Goal: Task Accomplishment & Management: Use online tool/utility

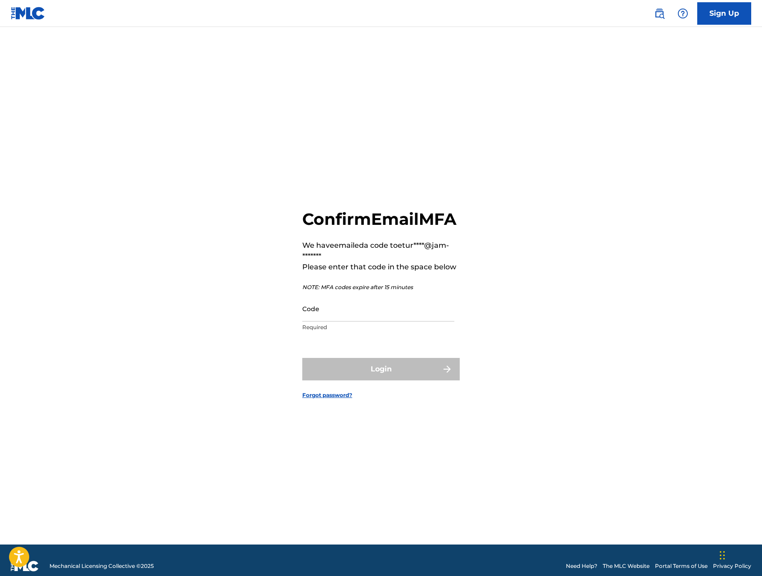
click at [388, 322] on input "Code" at bounding box center [378, 309] width 152 height 26
paste input "764888"
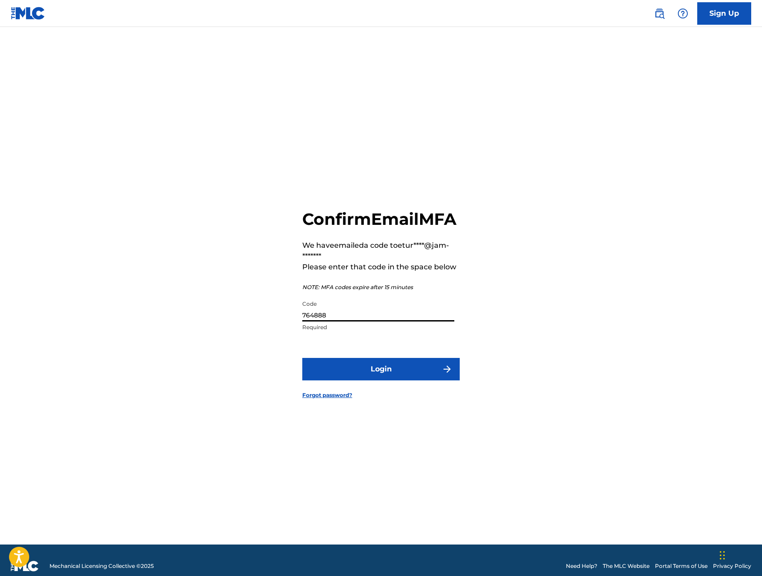
type input "764888"
click at [382, 379] on button "Login" at bounding box center [380, 369] width 157 height 22
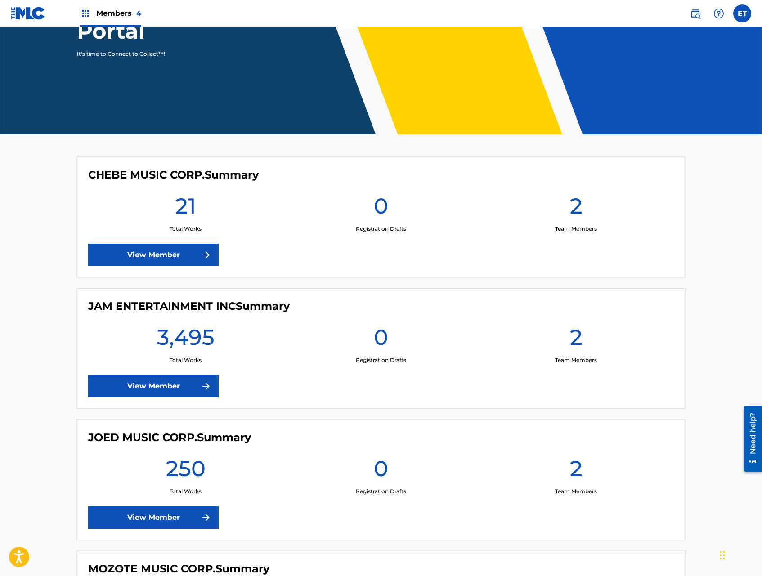
scroll to position [144, 0]
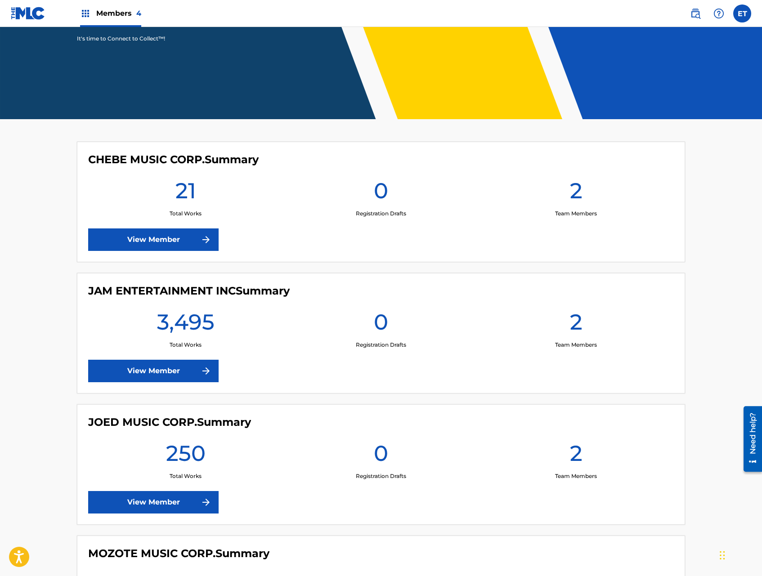
click at [162, 503] on link "View Member" at bounding box center [153, 502] width 130 height 22
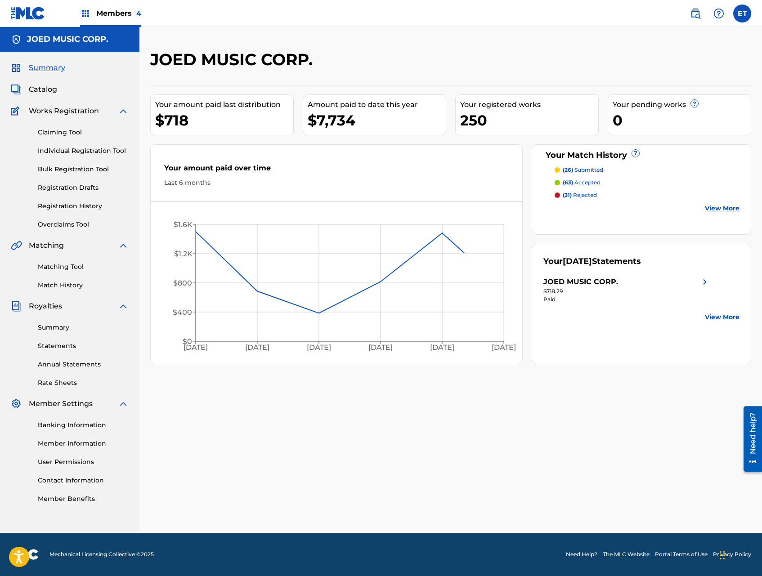
click at [55, 286] on link "Match History" at bounding box center [83, 285] width 91 height 9
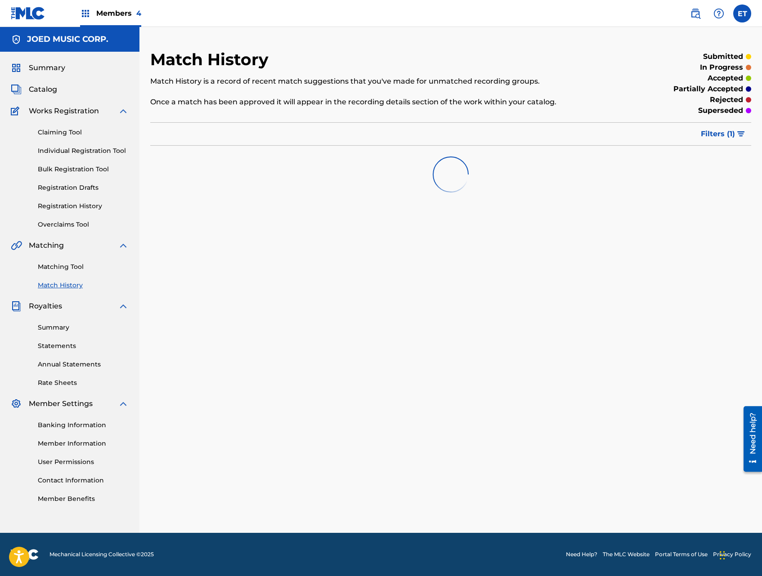
click at [61, 269] on link "Matching Tool" at bounding box center [83, 266] width 91 height 9
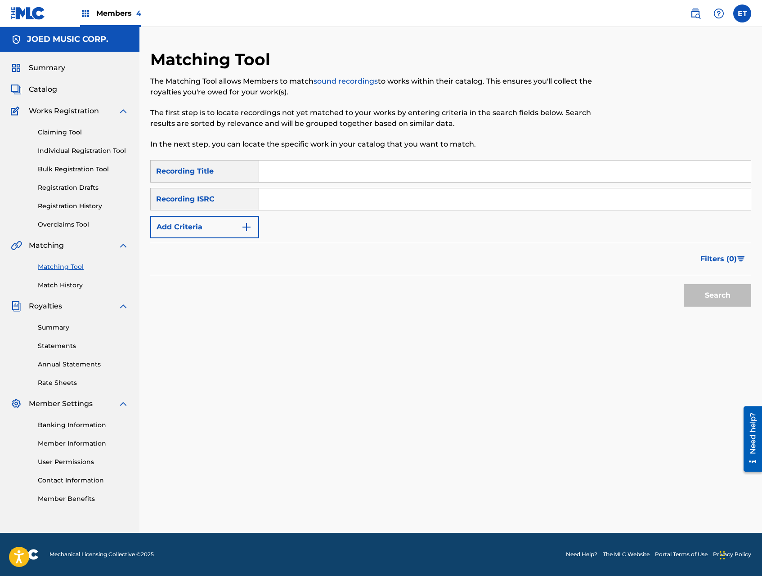
click at [312, 163] on input "Search Form" at bounding box center [505, 172] width 492 height 22
paste input "Mix [PERSON_NAME]"
type input "Mix [PERSON_NAME]"
click at [684, 284] on button "Search" at bounding box center [717, 295] width 67 height 22
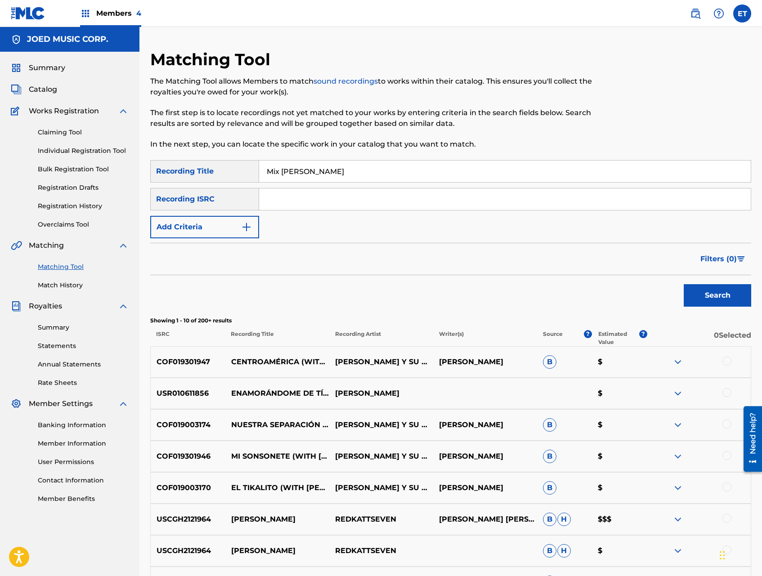
click at [234, 226] on button "Add Criteria" at bounding box center [204, 227] width 109 height 22
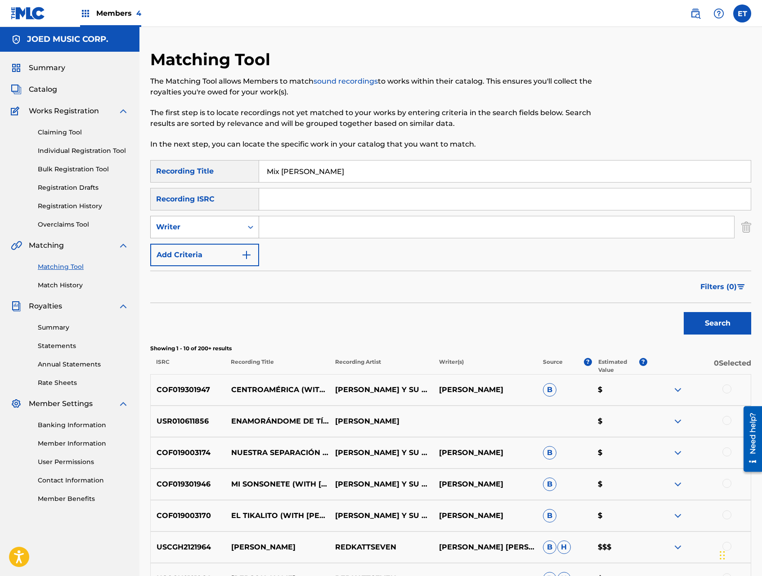
click at [231, 231] on div "Writer" at bounding box center [196, 227] width 81 height 11
click at [229, 273] on div "Writer" at bounding box center [205, 272] width 108 height 22
drag, startPoint x: 227, startPoint y: 225, endPoint x: 225, endPoint y: 235, distance: 10.9
click at [227, 225] on div "Writer" at bounding box center [196, 227] width 81 height 11
drag, startPoint x: 224, startPoint y: 243, endPoint x: 279, endPoint y: 211, distance: 64.4
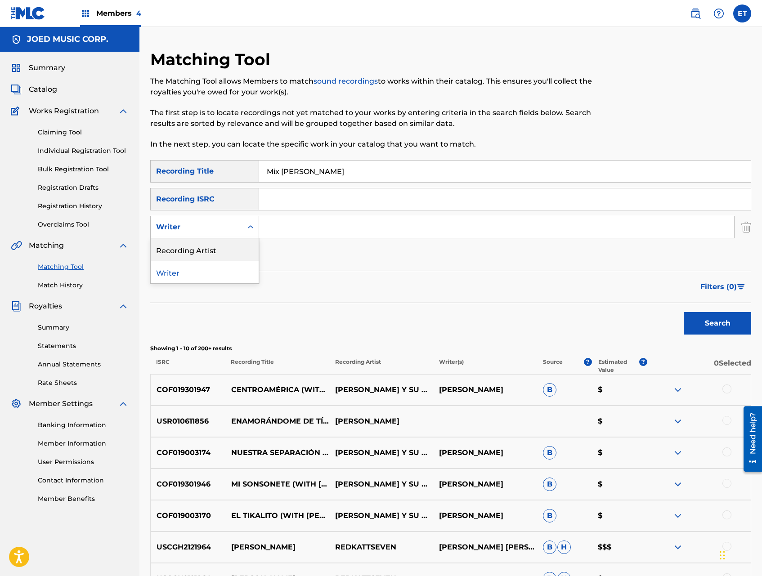
click at [224, 243] on div "Recording Artist" at bounding box center [205, 249] width 108 height 22
click at [277, 224] on input "Search Form" at bounding box center [496, 227] width 475 height 22
type input "la elite"
click at [684, 312] on button "Search" at bounding box center [717, 323] width 67 height 22
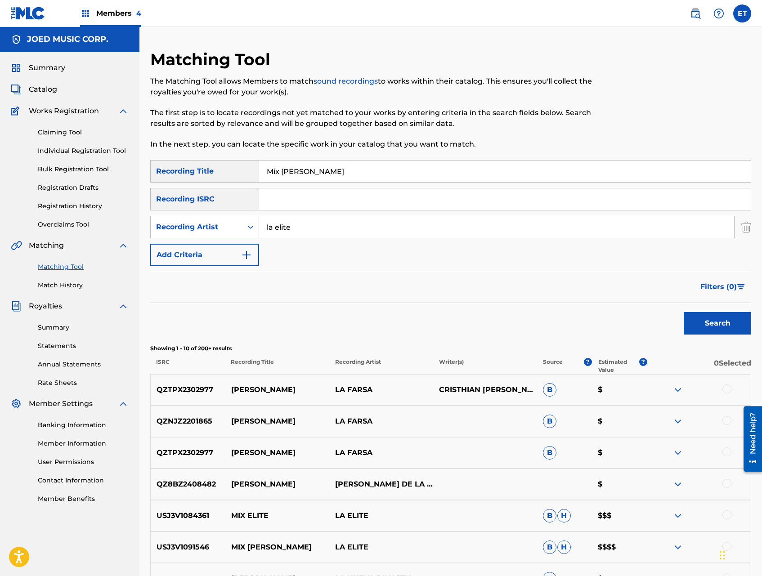
click at [358, 178] on input "Mix [PERSON_NAME]" at bounding box center [505, 172] width 492 height 22
paste input "Élite La Élite Internacional"
type input "Mix Élite La Élite Internacional"
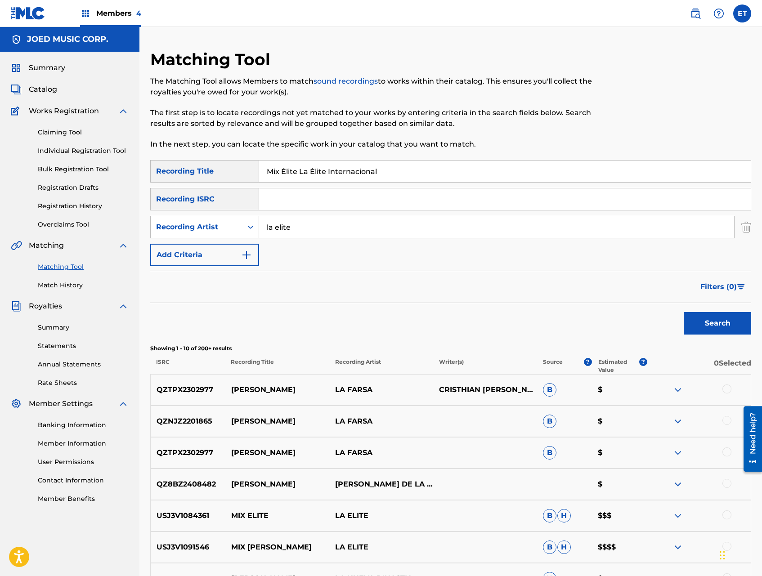
click at [684, 312] on button "Search" at bounding box center [717, 323] width 67 height 22
